Goal: Transaction & Acquisition: Purchase product/service

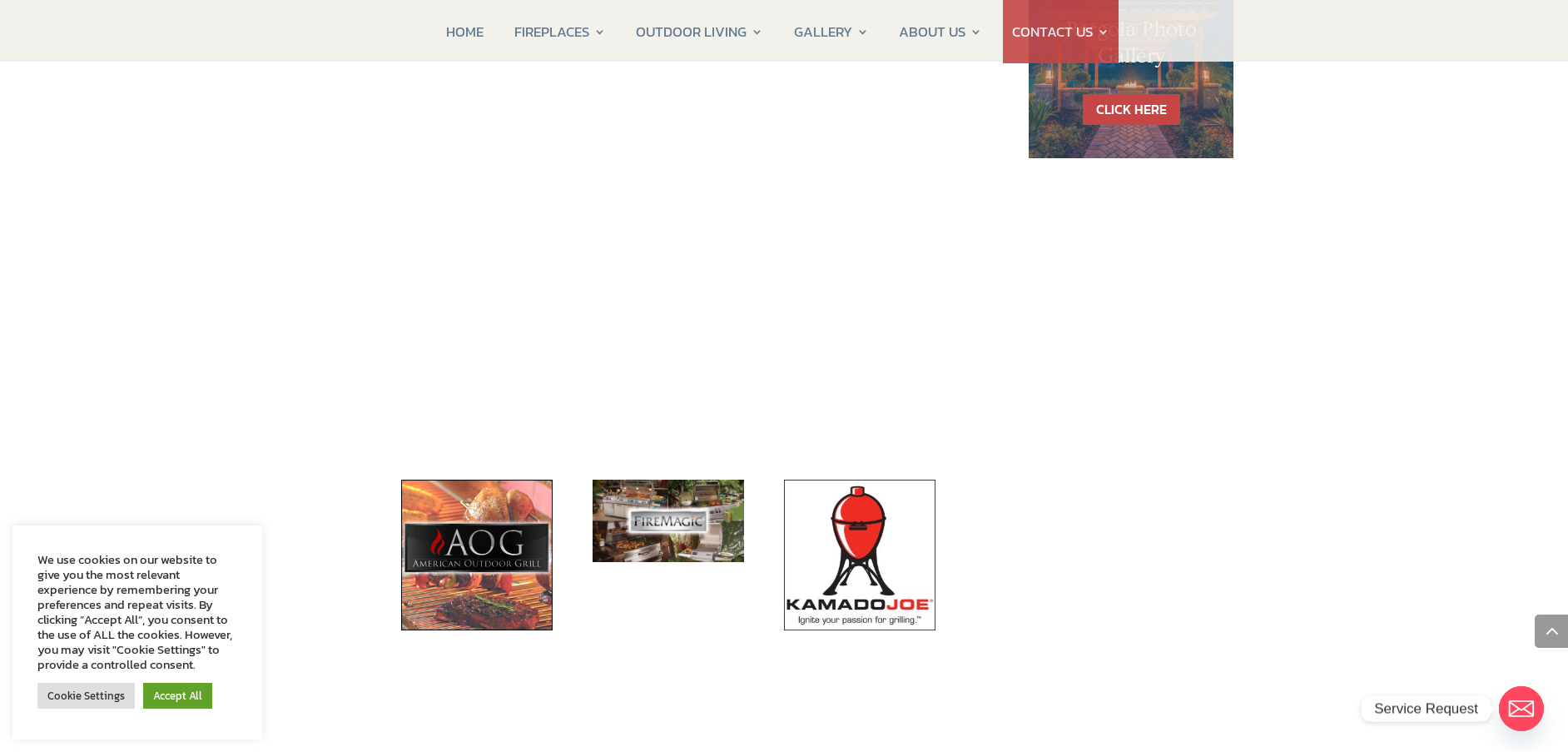
scroll to position [1332, 0]
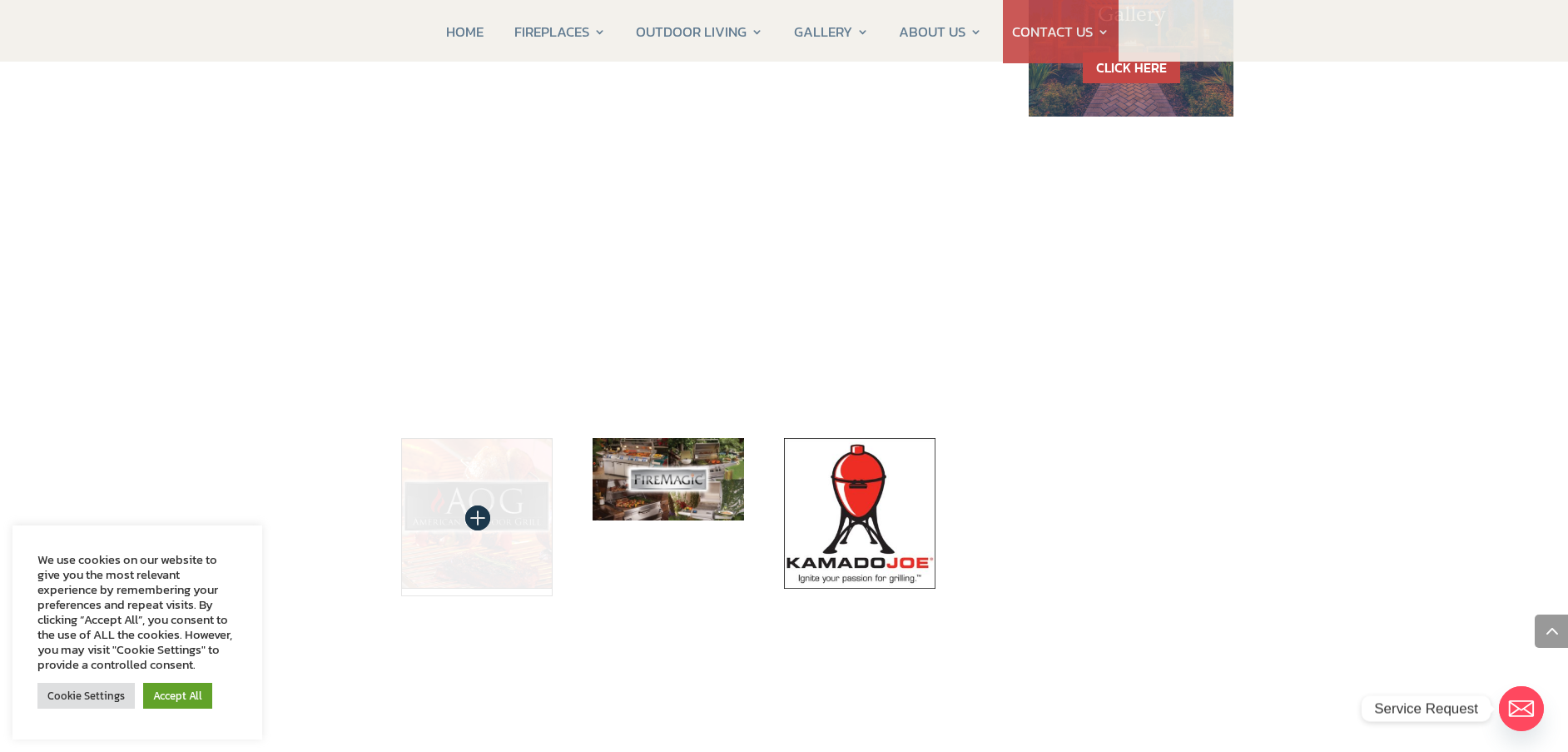
click at [474, 439] on img at bounding box center [476, 514] width 151 height 151
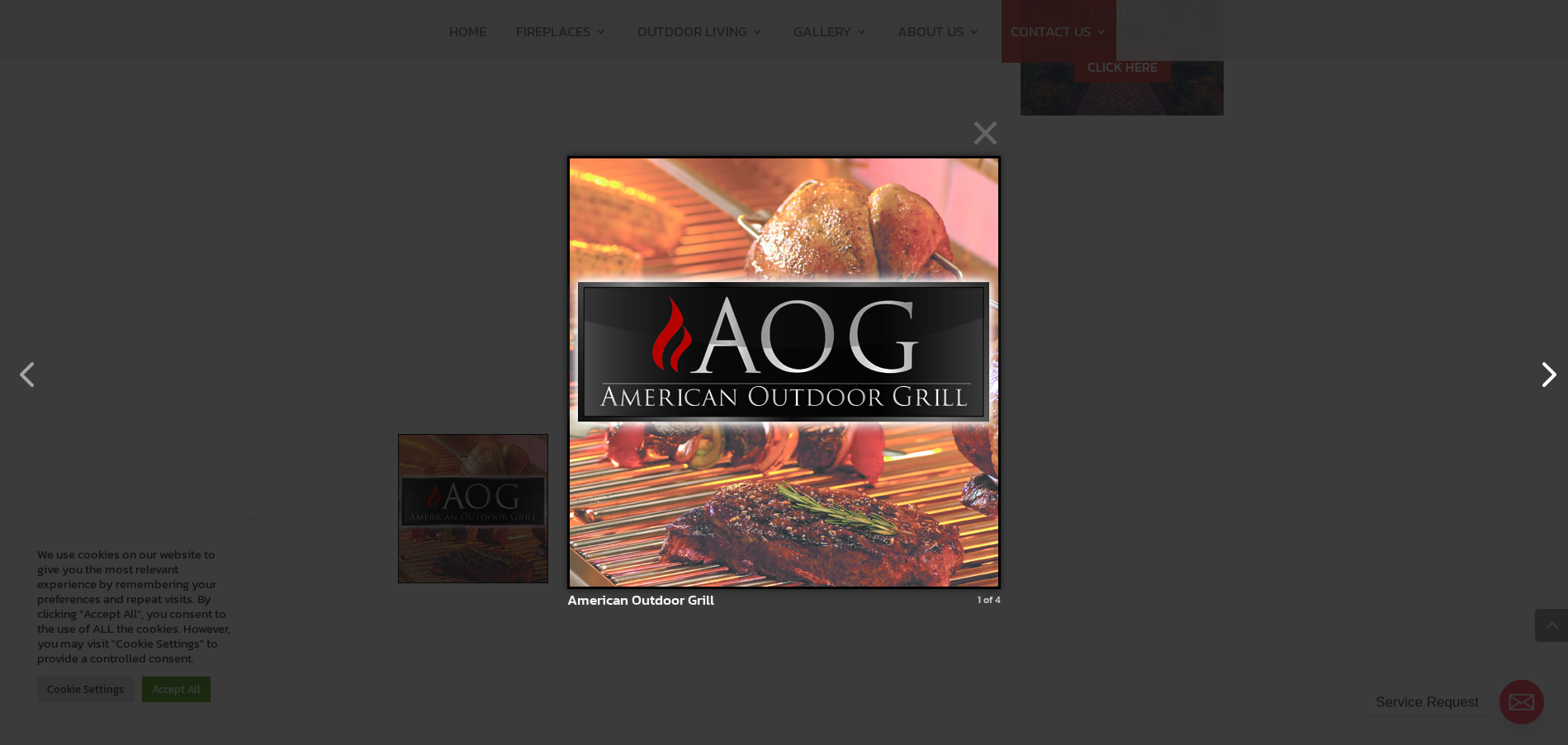
click at [1553, 377] on button "button" at bounding box center [1540, 366] width 40 height 40
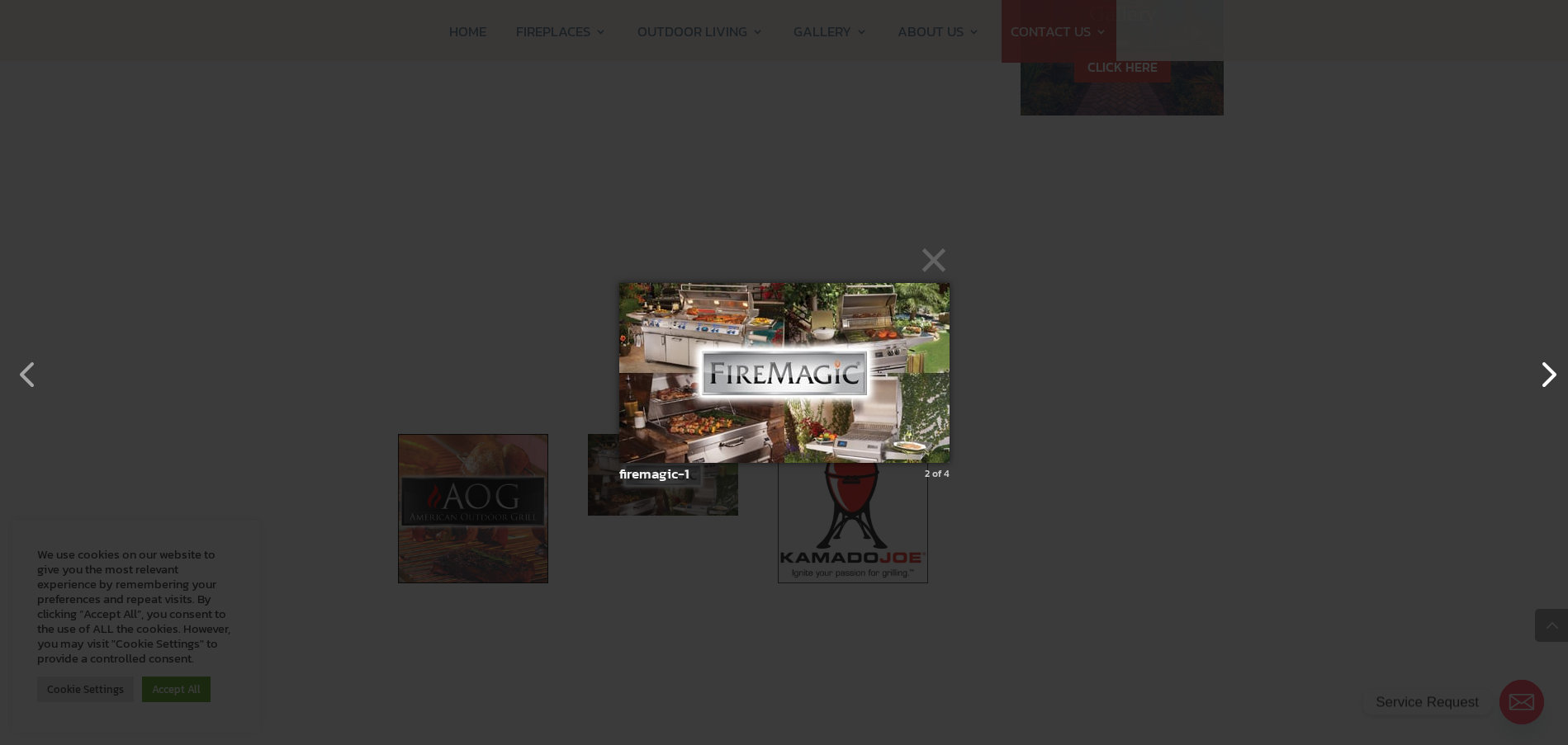
click at [1553, 377] on button "button" at bounding box center [1540, 366] width 40 height 40
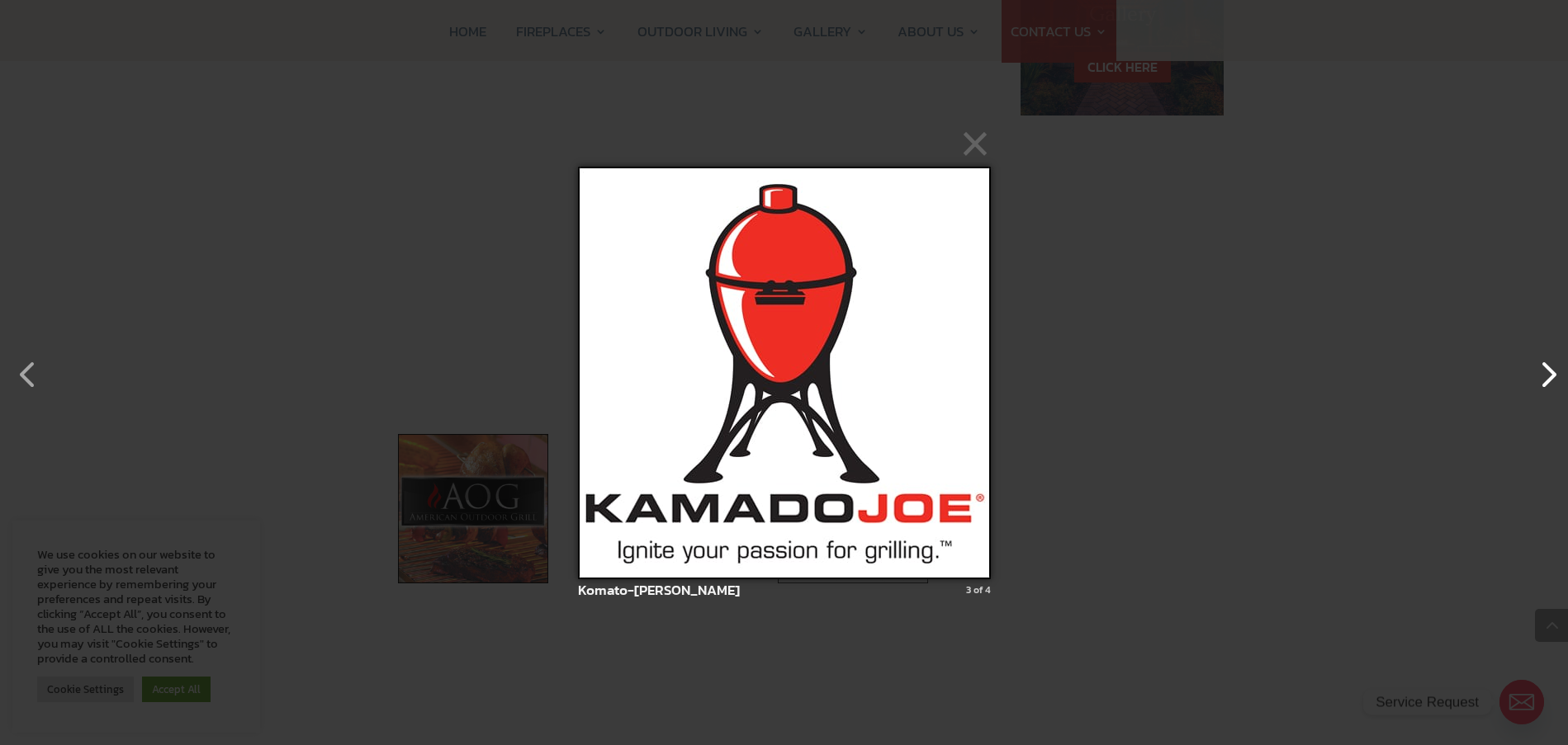
click at [1553, 377] on button "button" at bounding box center [1540, 366] width 40 height 40
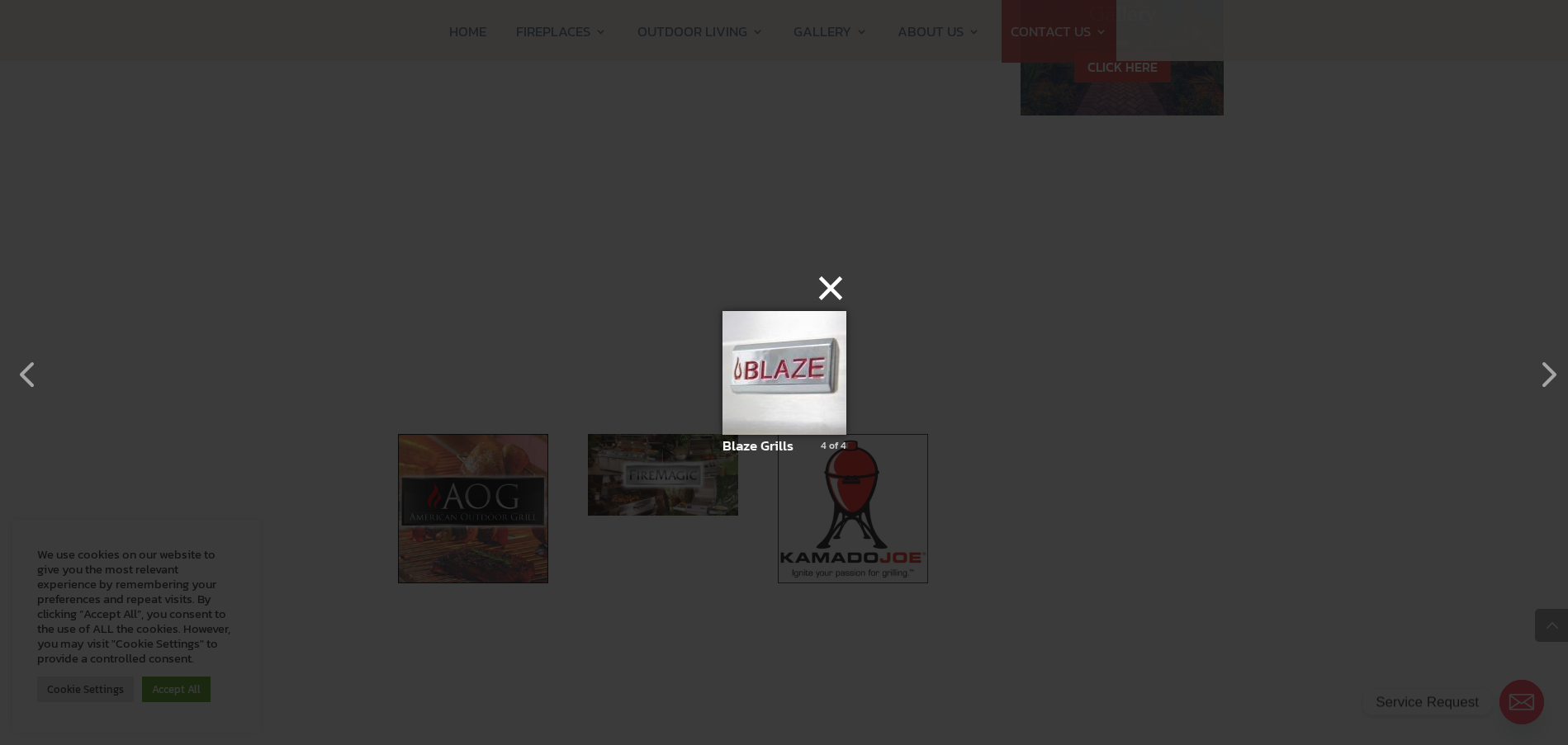
click at [836, 292] on button "×" at bounding box center [789, 288] width 124 height 37
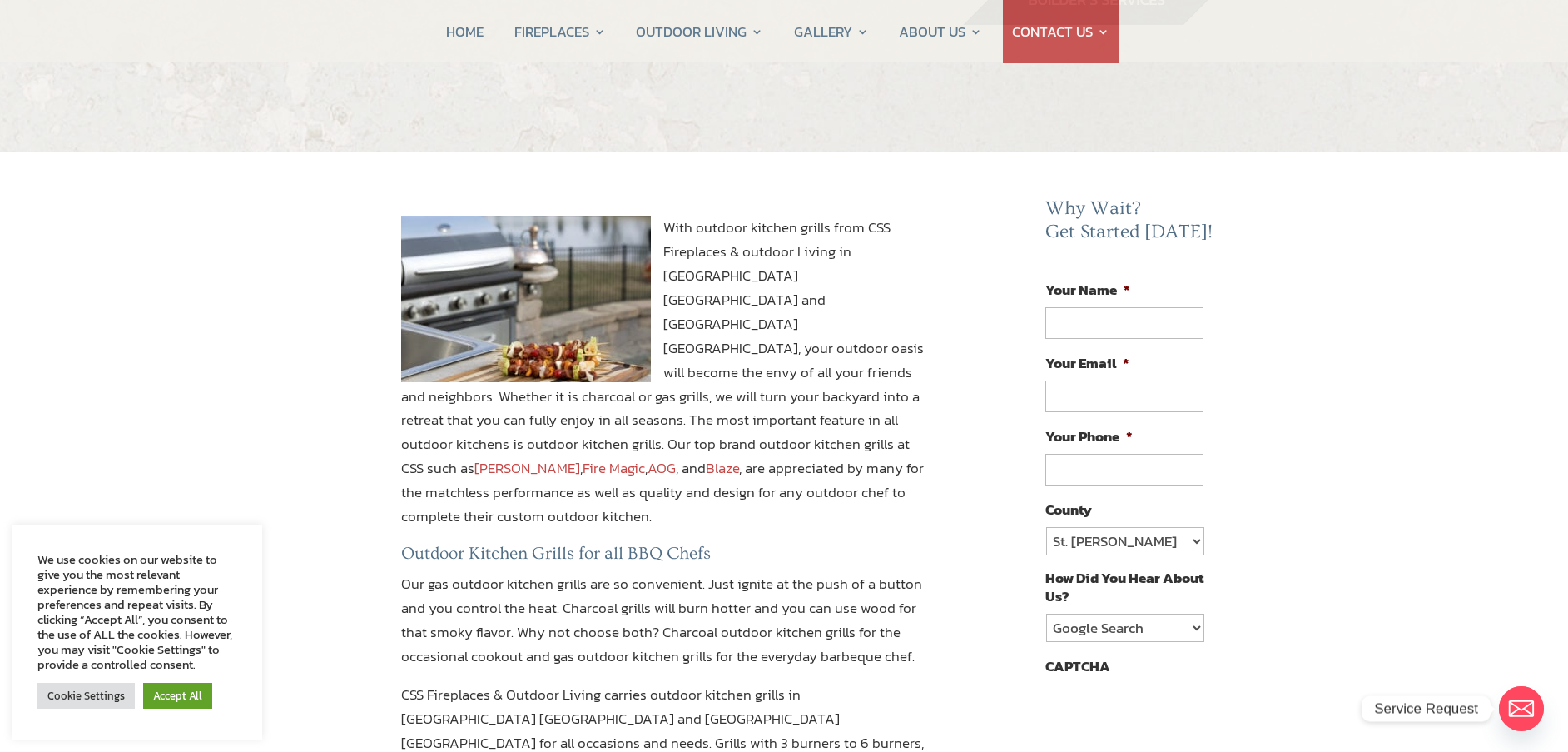
scroll to position [0, 0]
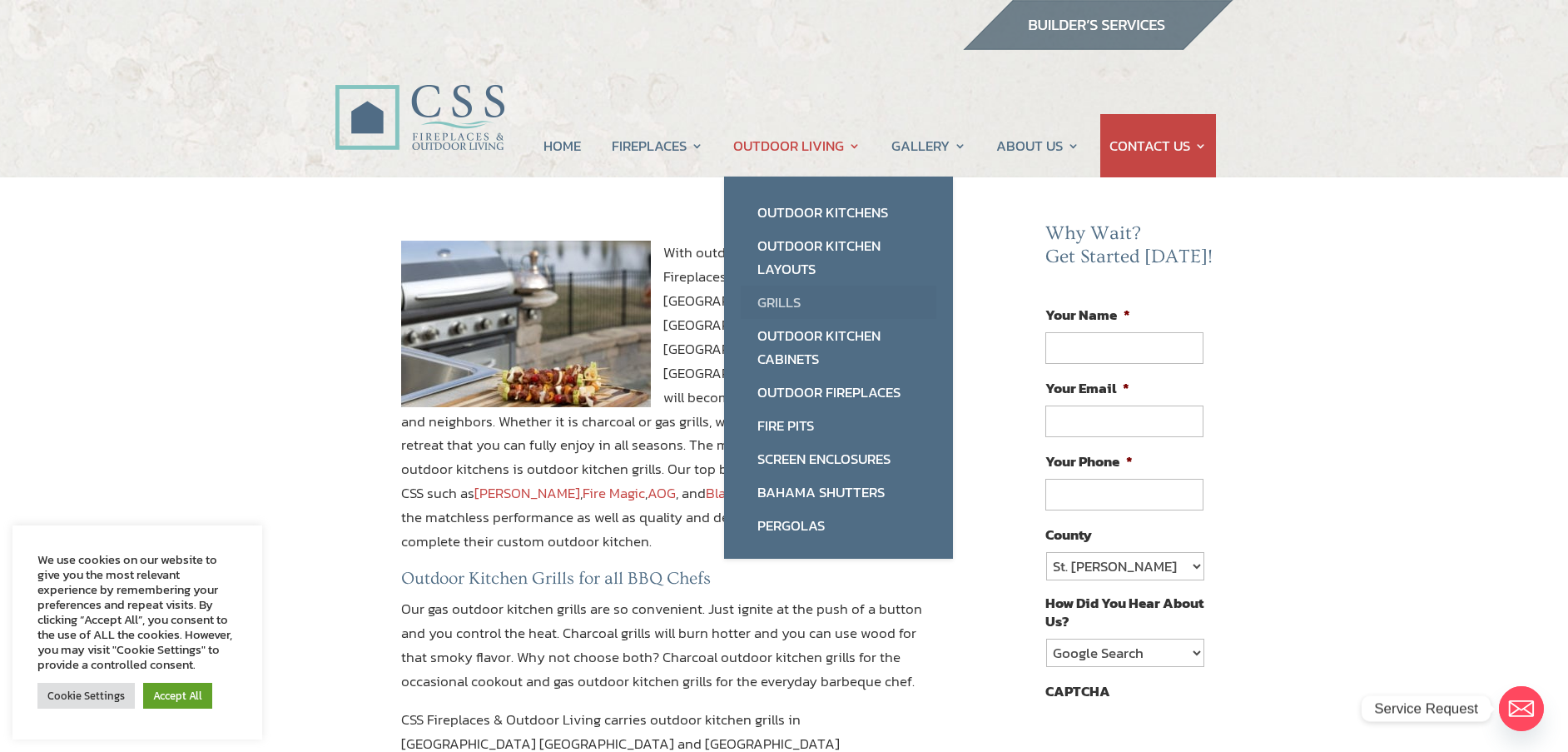
click at [800, 295] on link "Grills" at bounding box center [839, 302] width 196 height 33
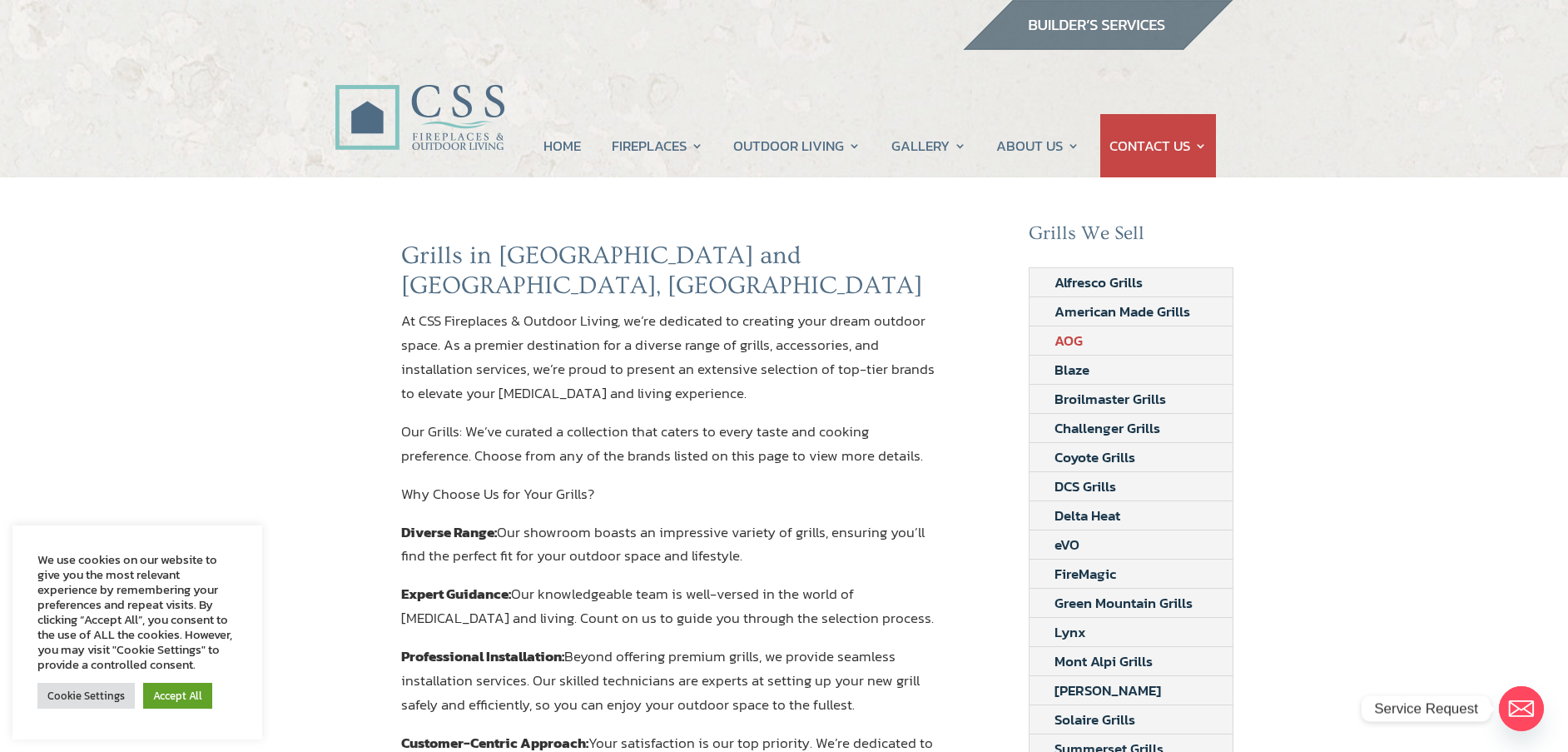
click at [1072, 342] on link "AOG" at bounding box center [1069, 340] width 78 height 29
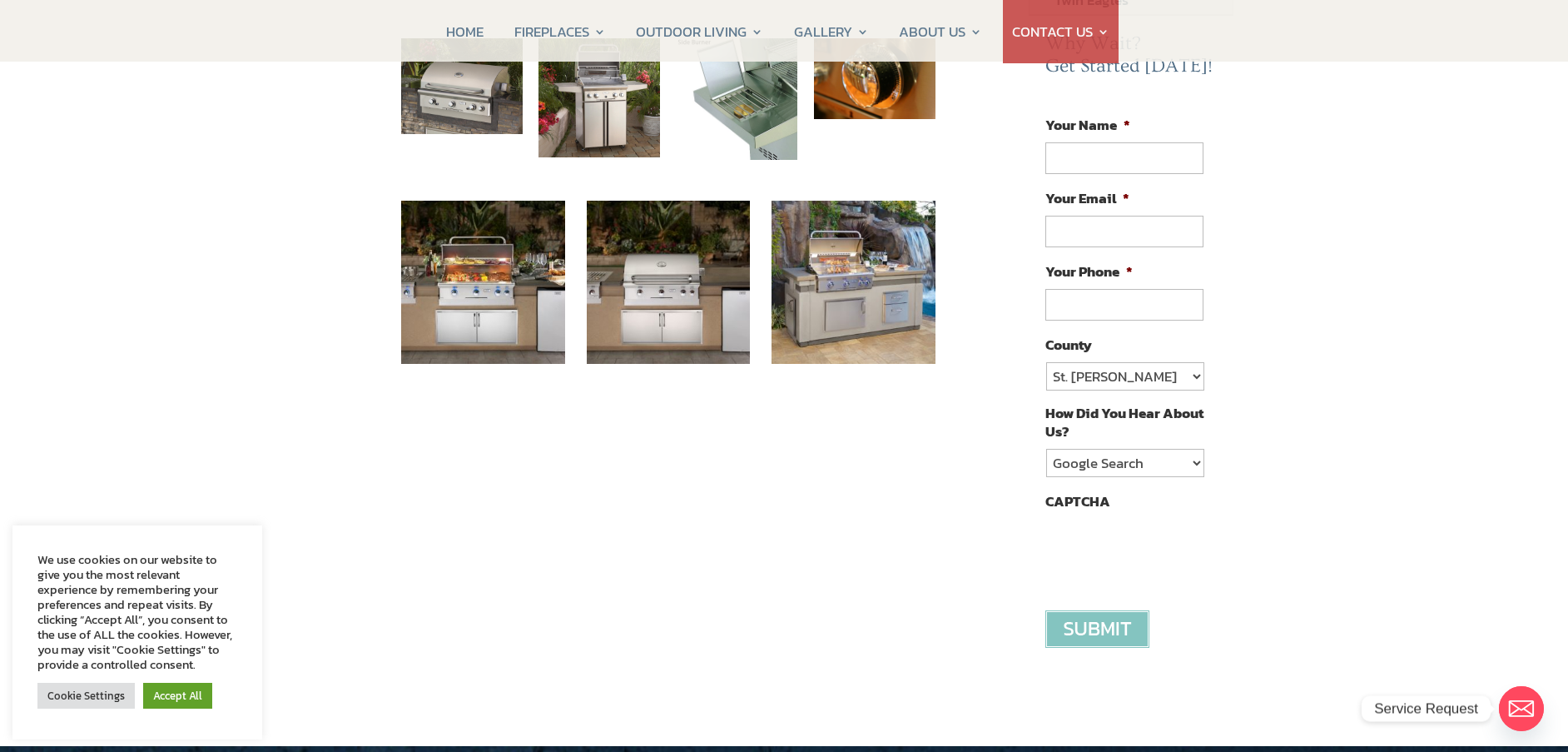
scroll to position [1083, 0]
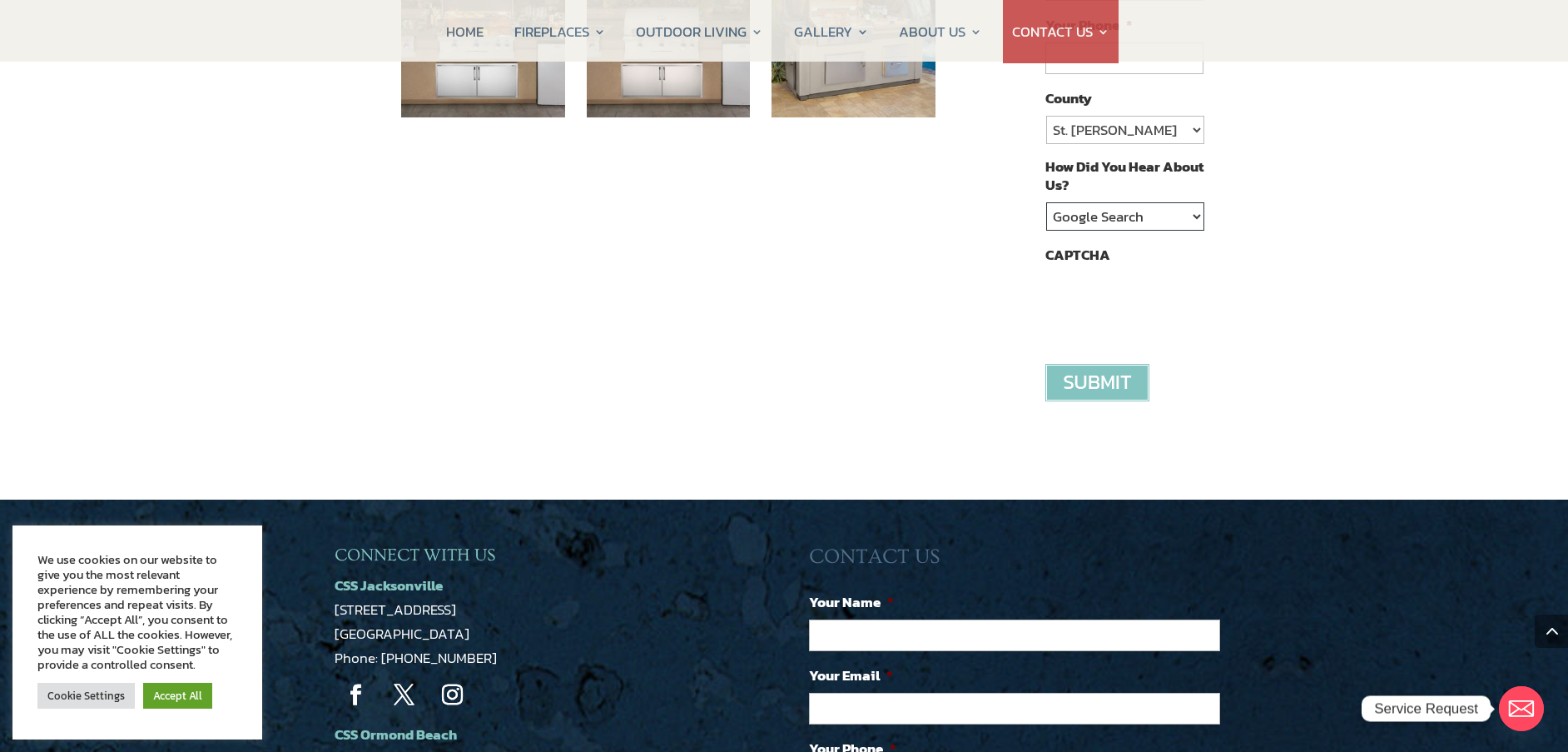
click at [1195, 217] on select "Google Search Google Ad Referral Magazine Ad Social Media Other" at bounding box center [1125, 216] width 158 height 29
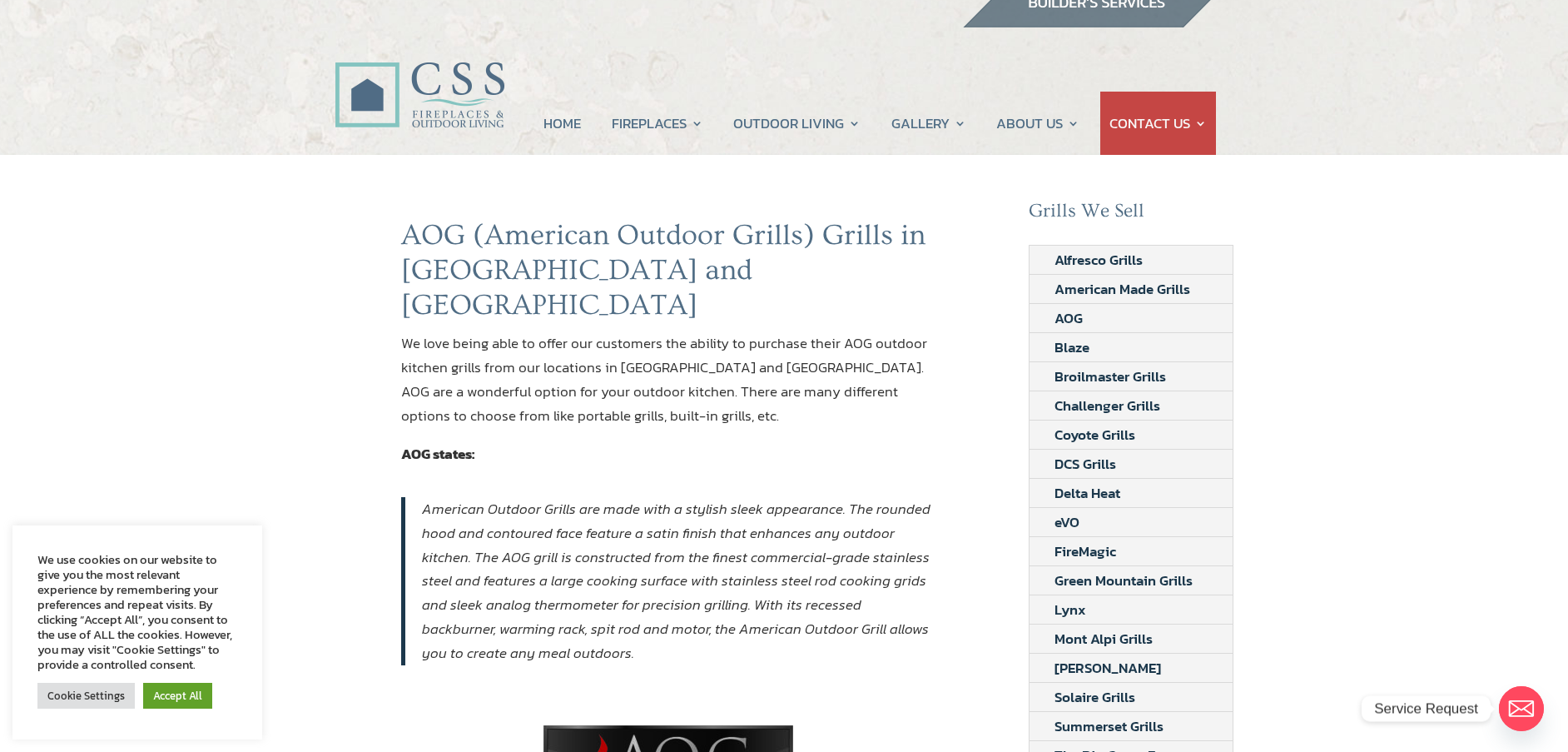
scroll to position [0, 0]
